Goal: Task Accomplishment & Management: Use online tool/utility

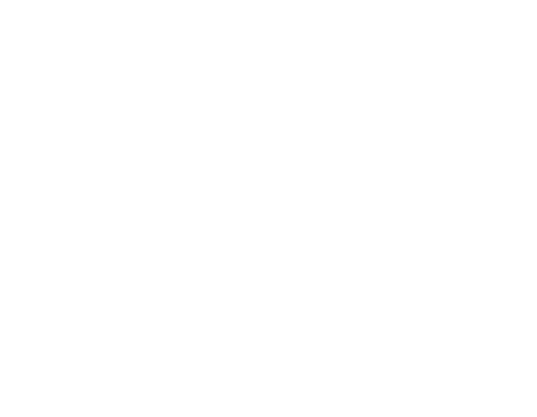
click at [221, 3] on html at bounding box center [268, 1] width 537 height 3
